Goal: Task Accomplishment & Management: Manage account settings

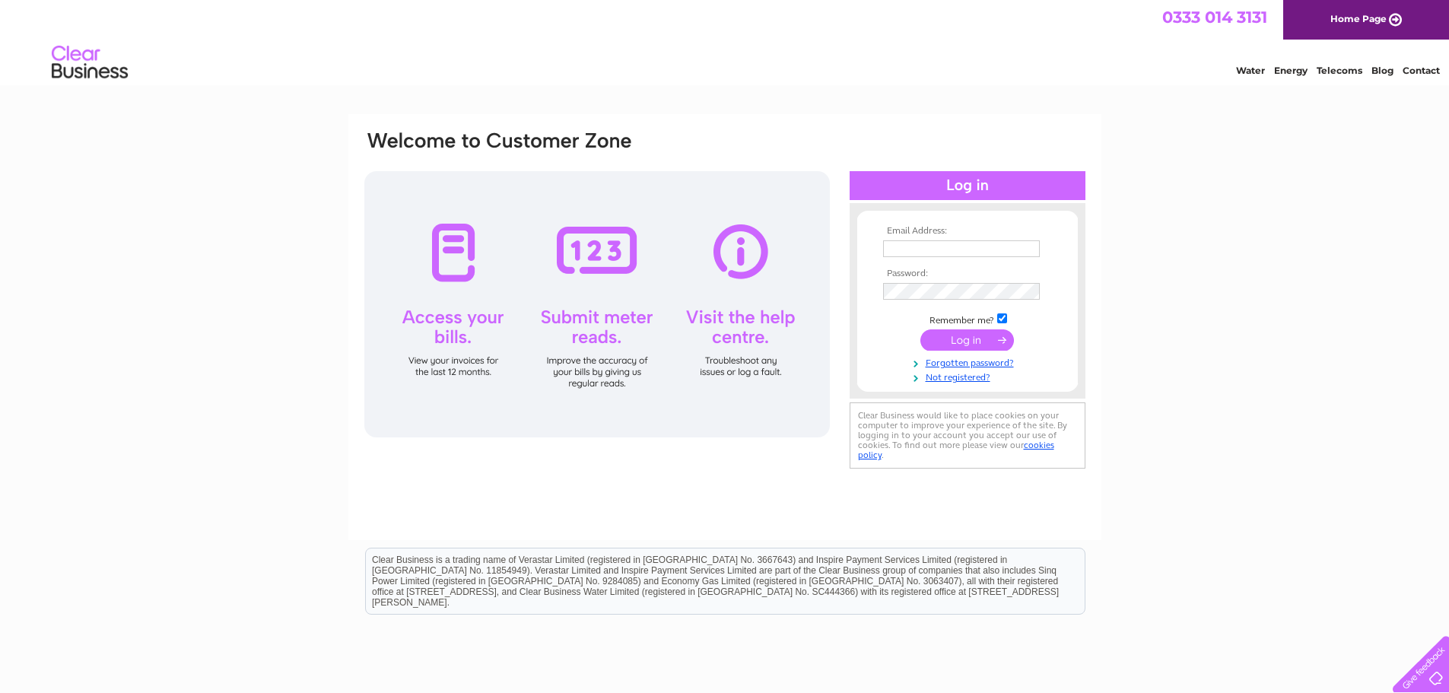
type input "[PERSON_NAME][EMAIL_ADDRESS][DOMAIN_NAME]"
click at [970, 344] on input "submit" at bounding box center [968, 339] width 94 height 21
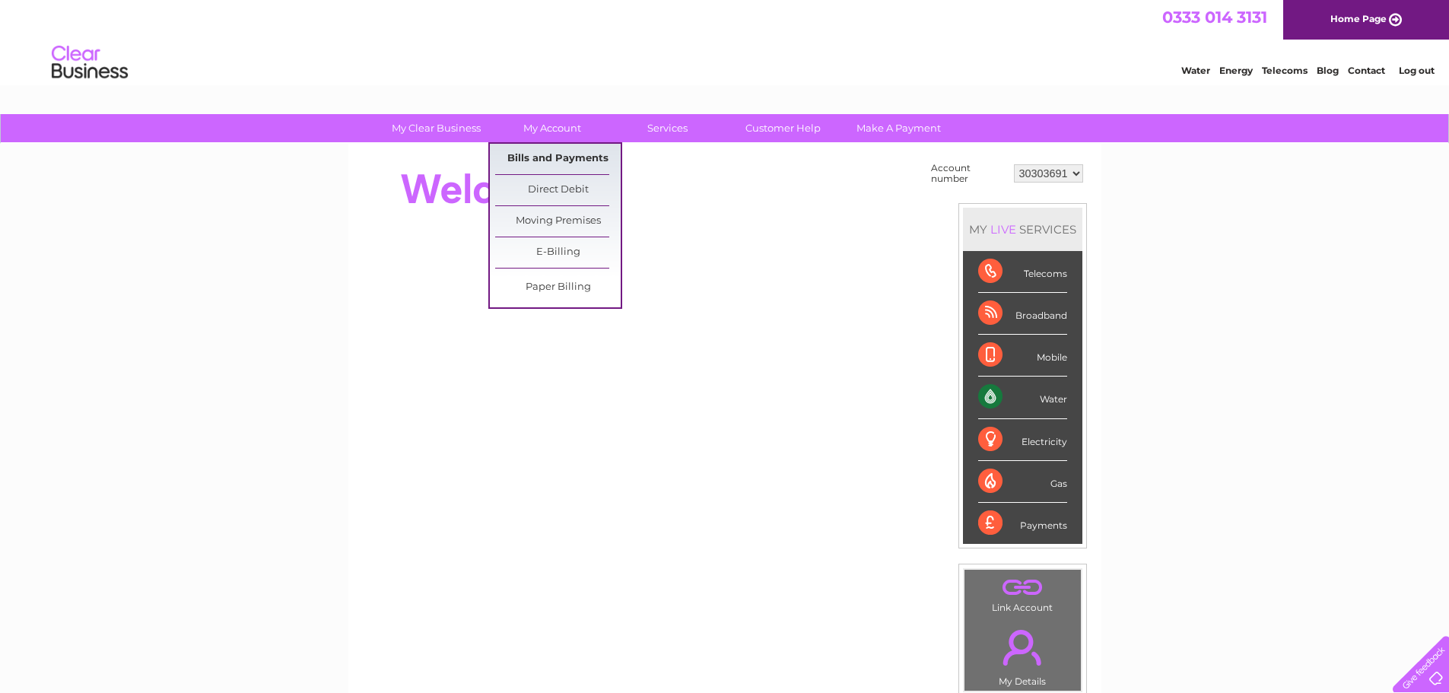
click at [543, 161] on link "Bills and Payments" at bounding box center [558, 159] width 126 height 30
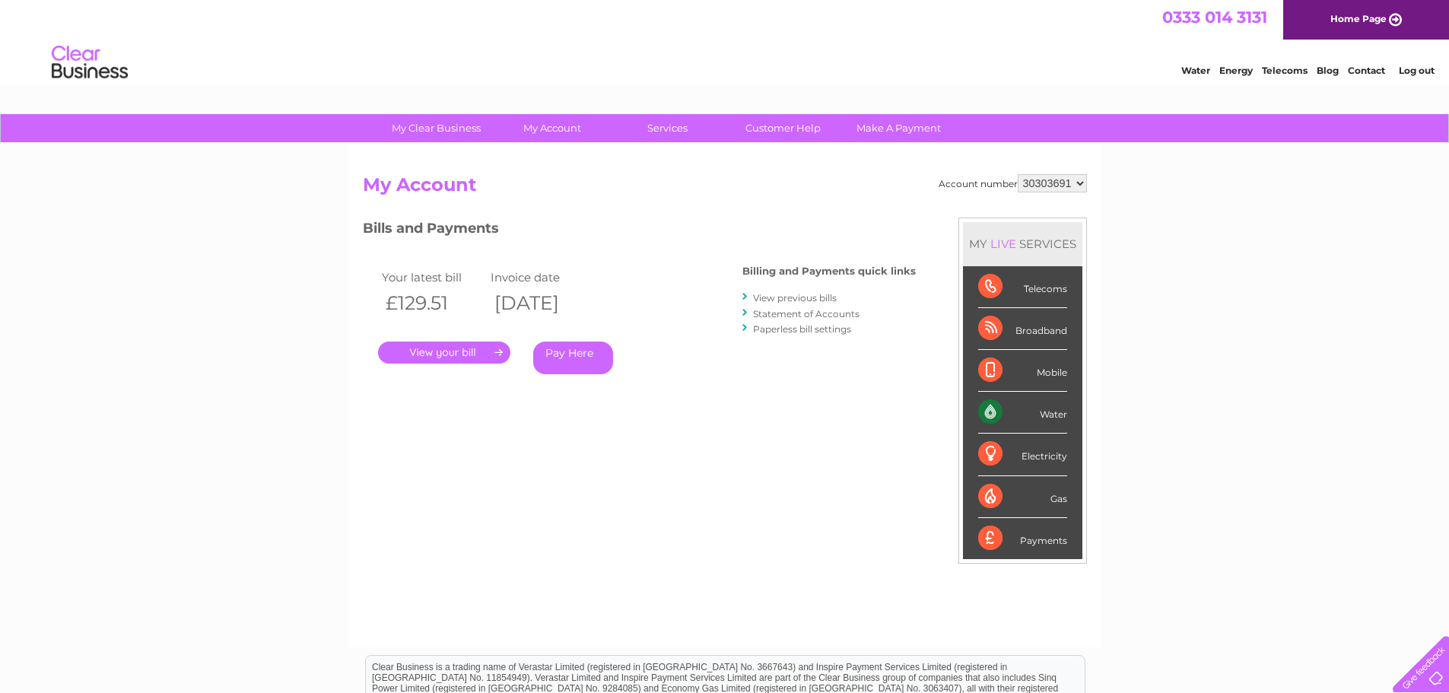
click at [463, 356] on link "." at bounding box center [444, 353] width 132 height 22
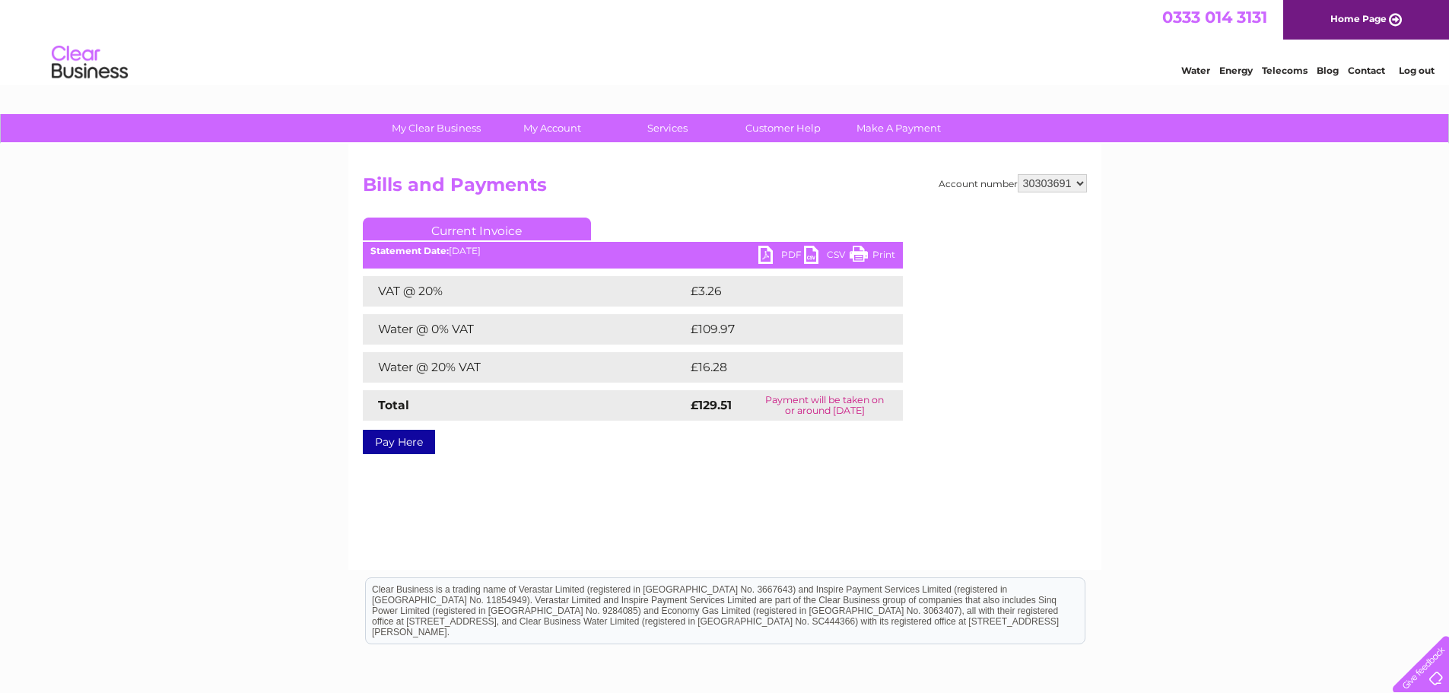
click at [781, 257] on link "PDF" at bounding box center [782, 257] width 46 height 22
